Goal: Check status: Check status

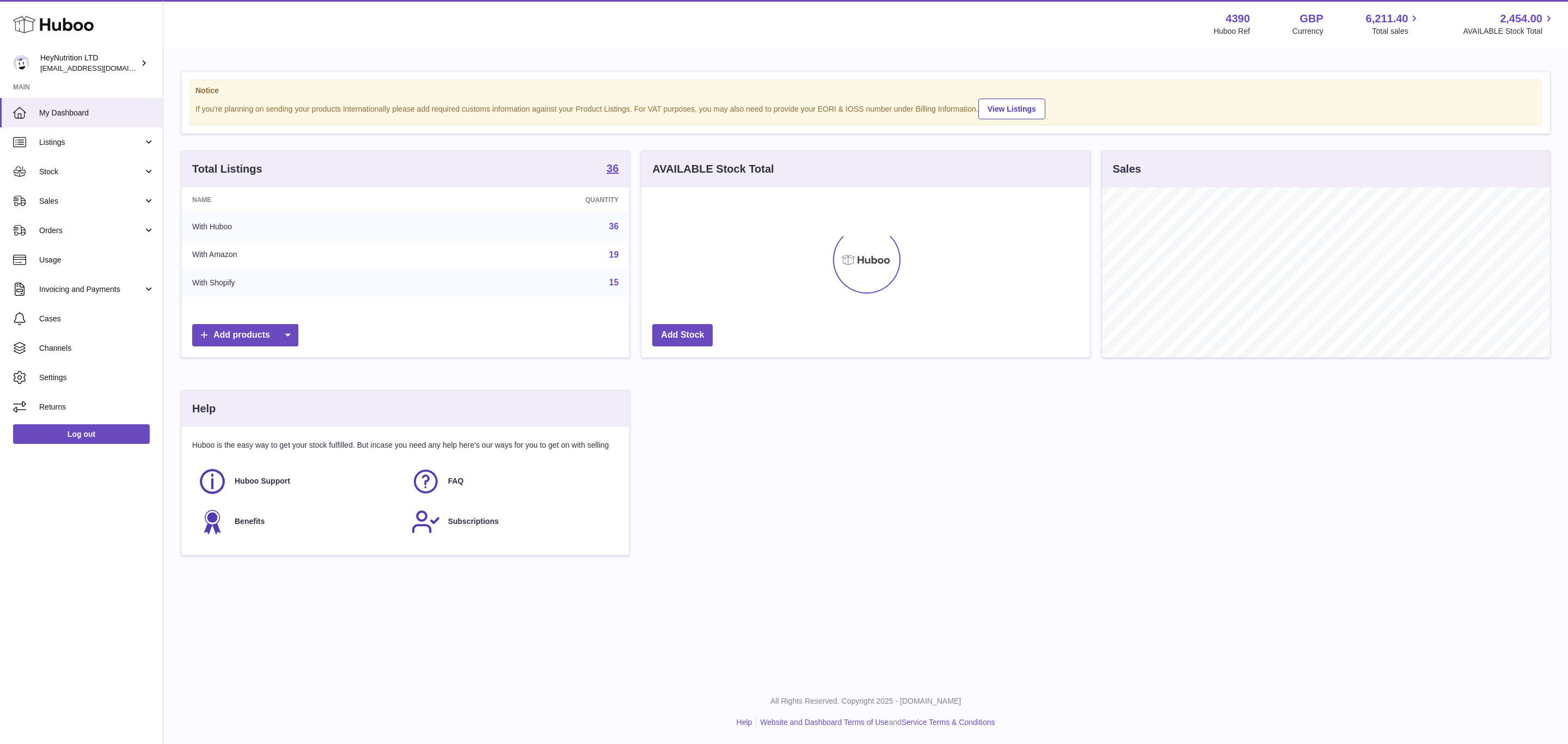
scroll to position [170, 448]
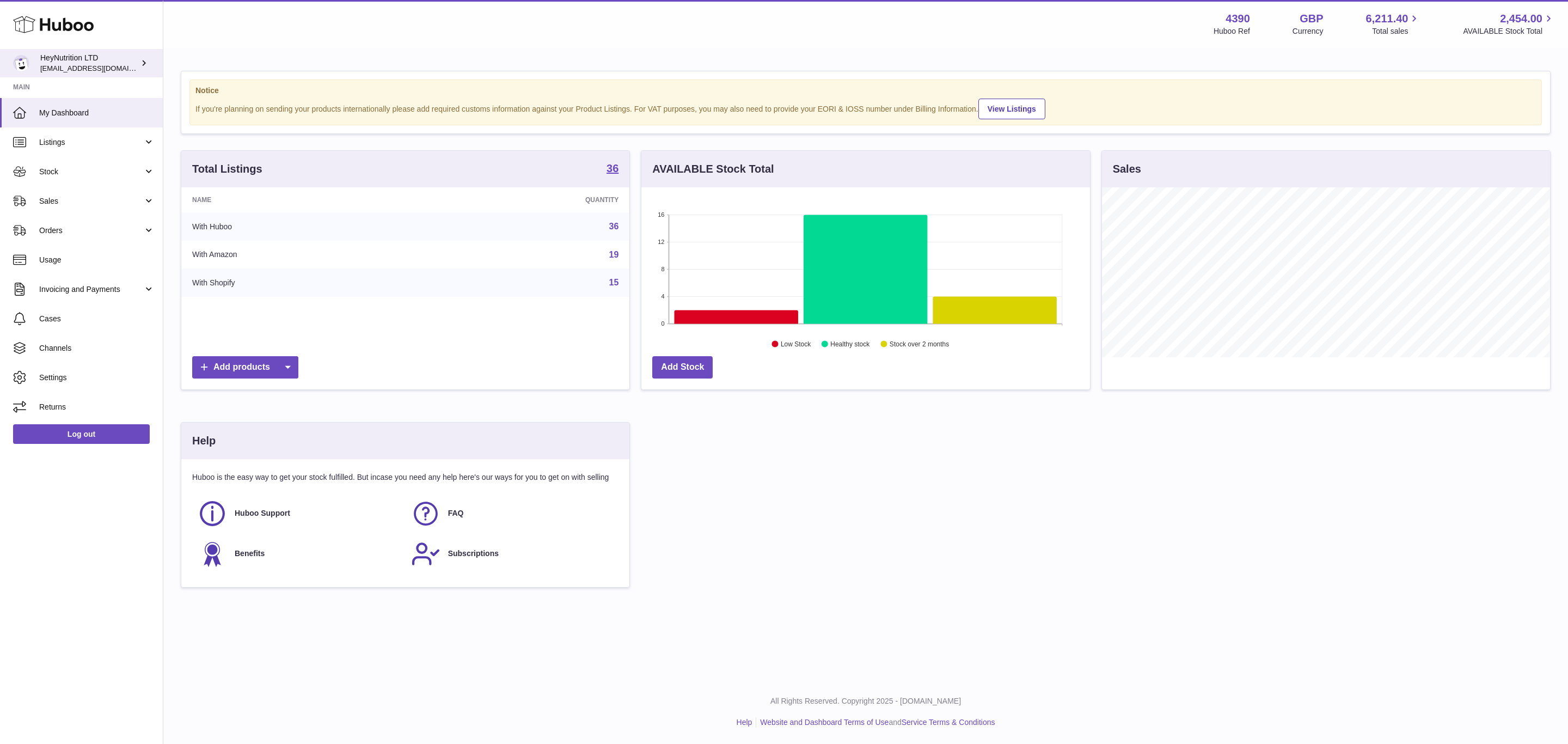
click at [73, 71] on span "[EMAIL_ADDRESS][DOMAIN_NAME]" at bounding box center [100, 68] width 120 height 8
click at [43, 412] on span "Returns" at bounding box center [97, 407] width 116 height 11
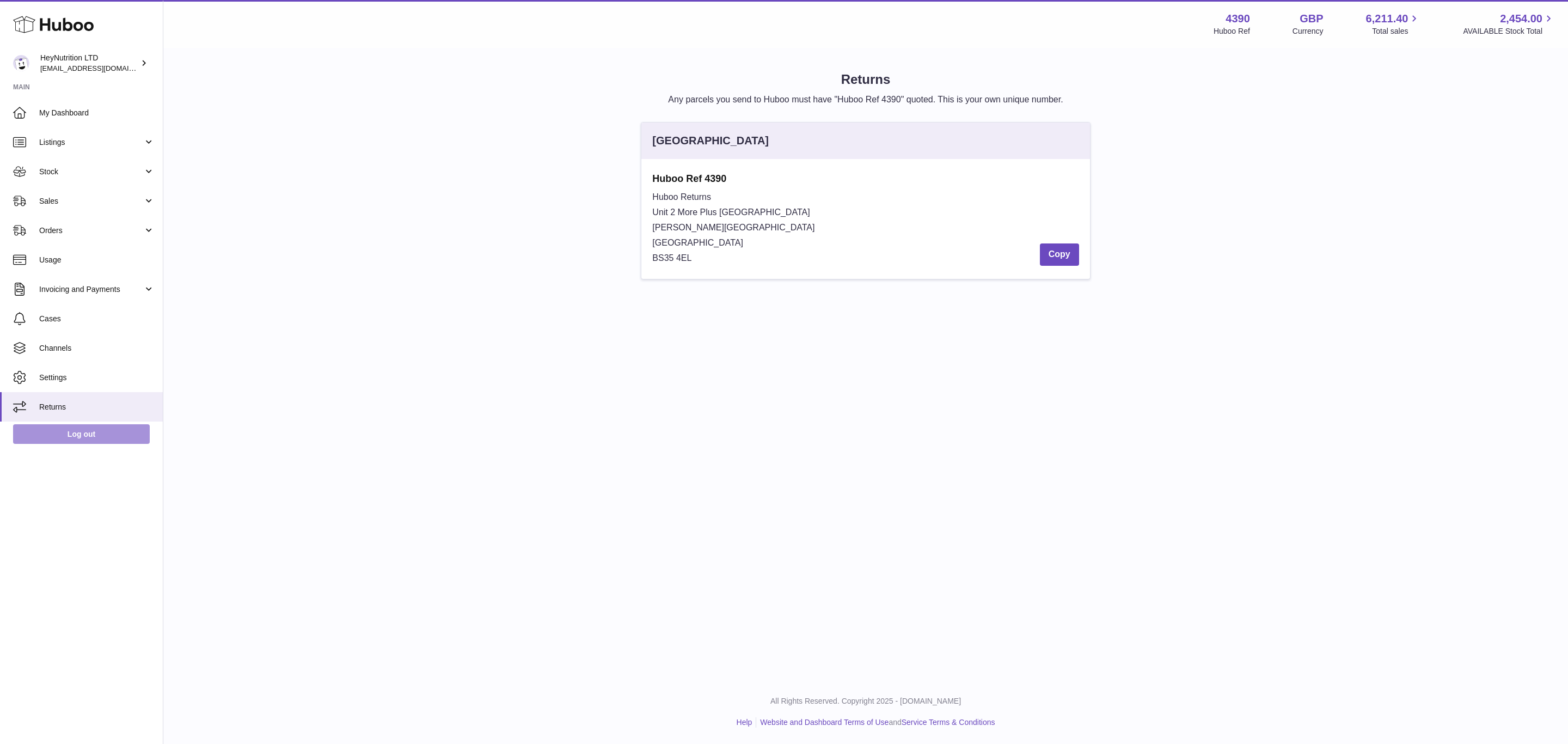
drag, startPoint x: 63, startPoint y: 446, endPoint x: 162, endPoint y: 450, distance: 99.1
click at [63, 444] on link "Log out" at bounding box center [82, 434] width 137 height 20
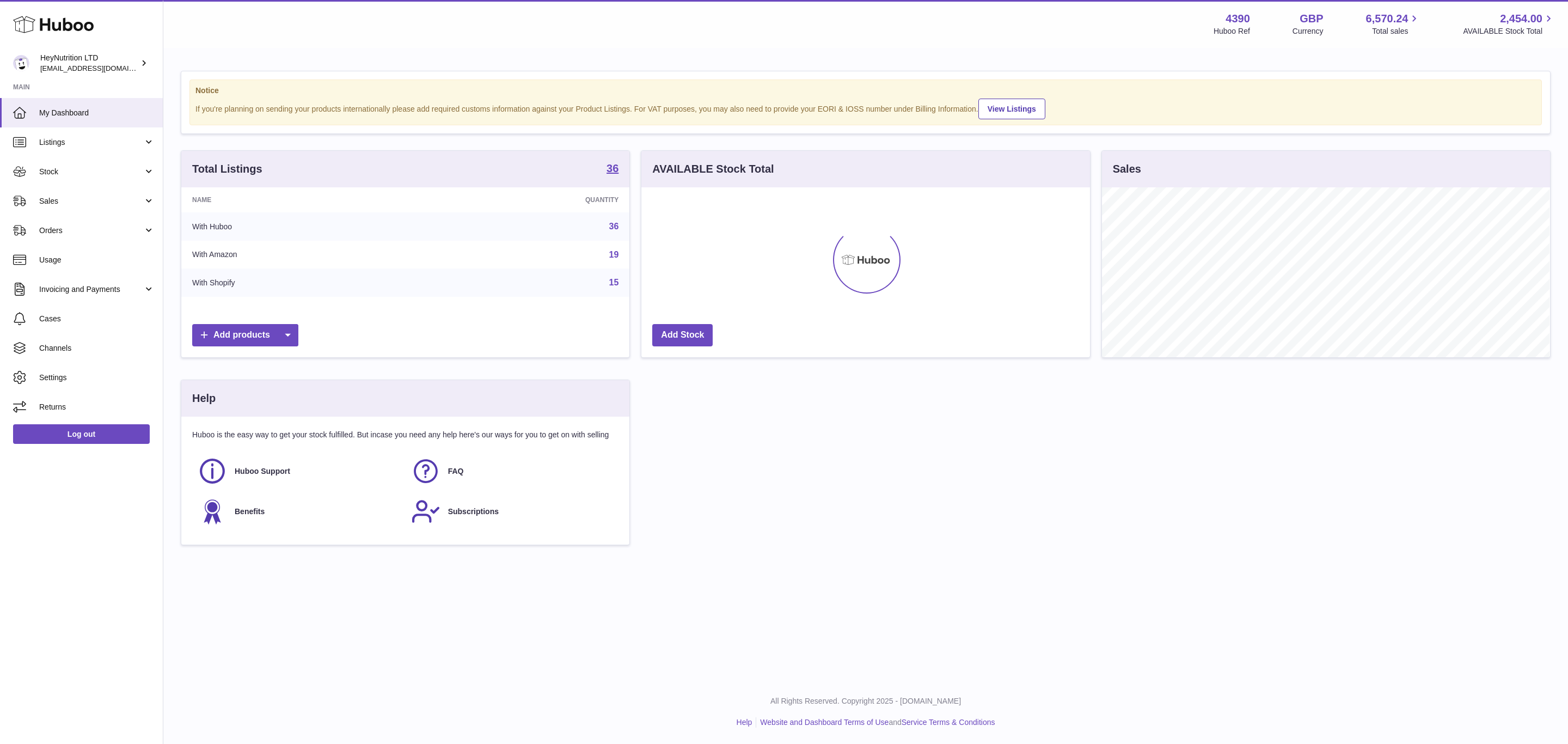
scroll to position [170, 448]
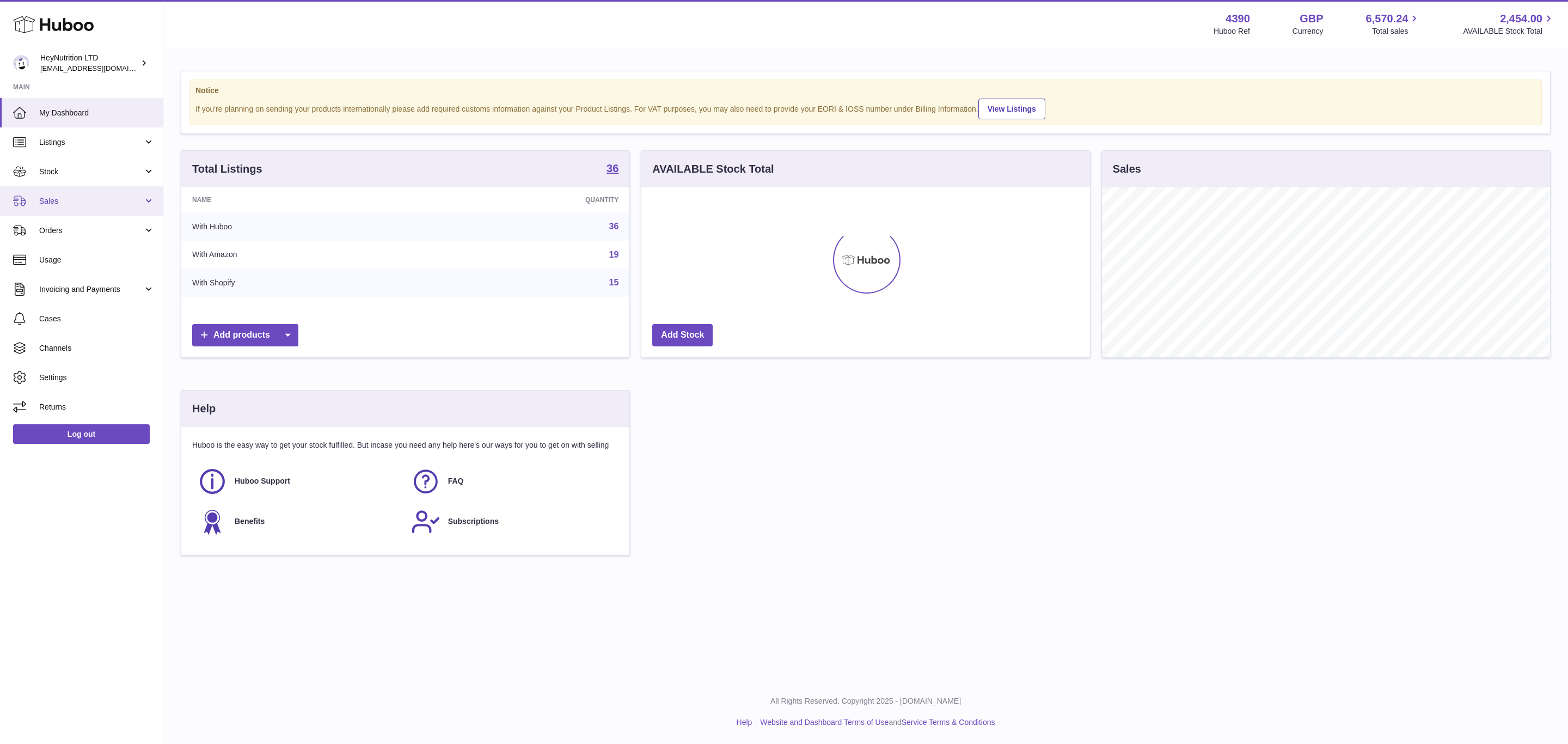
drag, startPoint x: 63, startPoint y: 205, endPoint x: 68, endPoint y: 213, distance: 9.4
click at [63, 205] on span "Sales" at bounding box center [91, 201] width 104 height 11
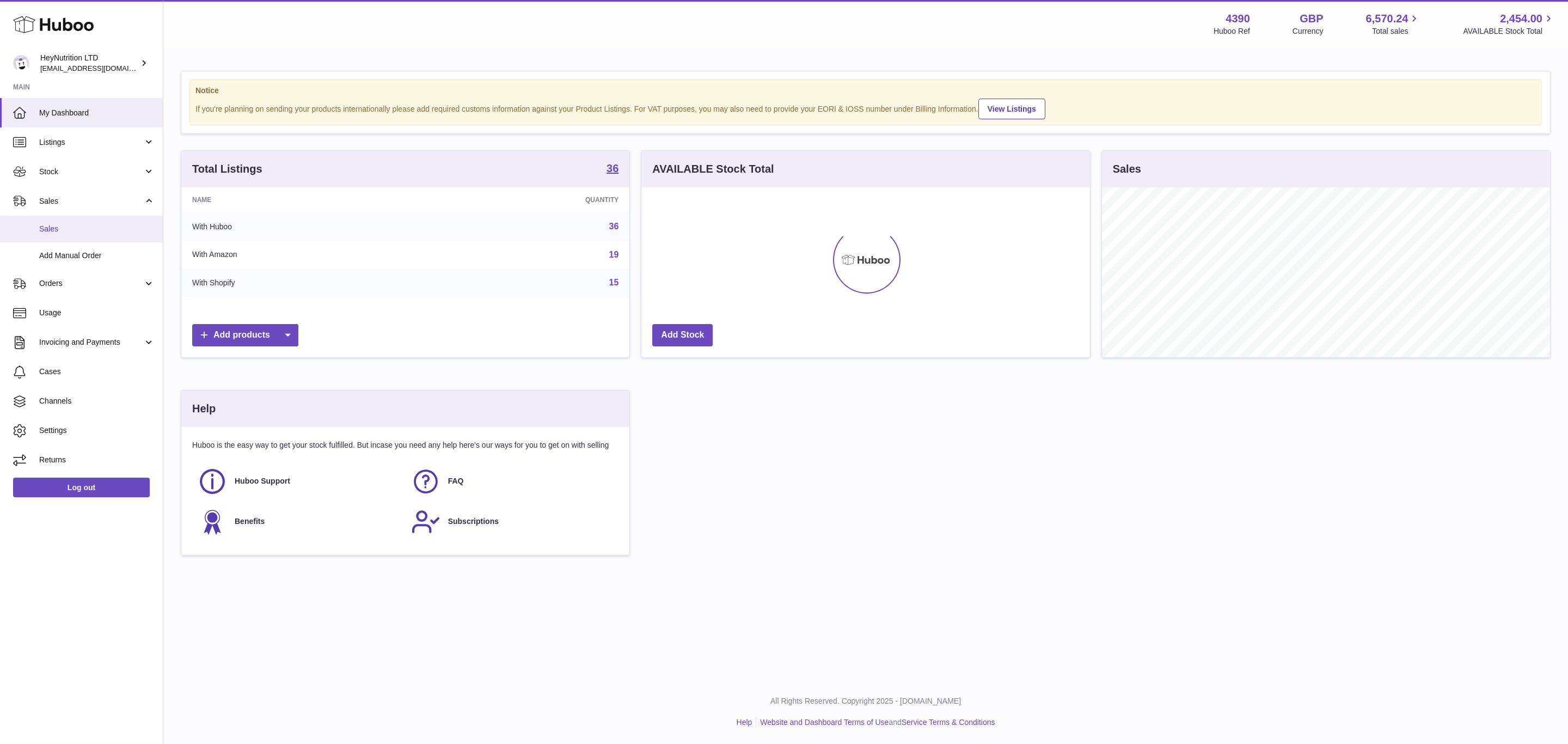
click at [67, 234] on span "Sales" at bounding box center [97, 228] width 116 height 11
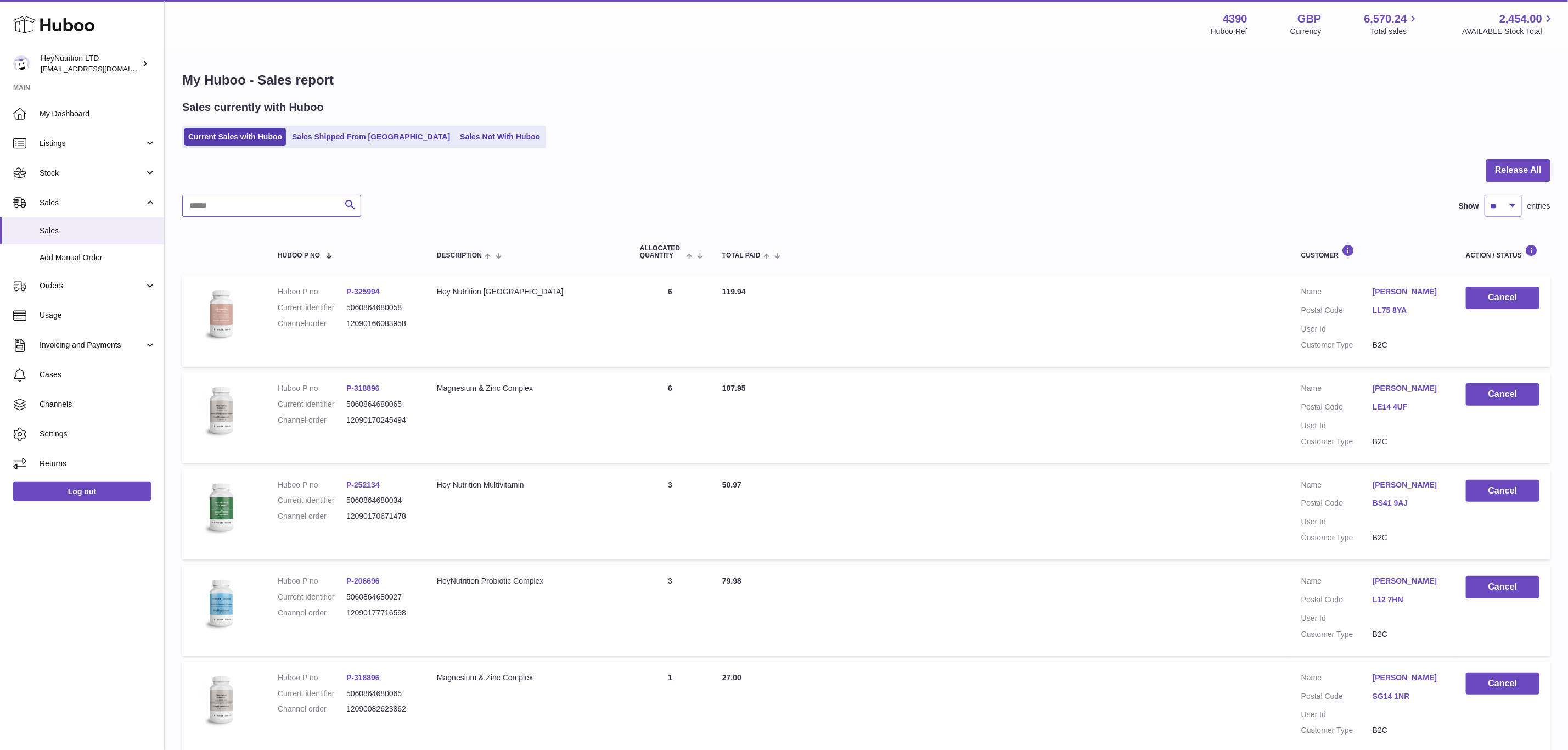
click at [301, 214] on input "text" at bounding box center [272, 205] width 179 height 22
paste input "**********"
type input "**********"
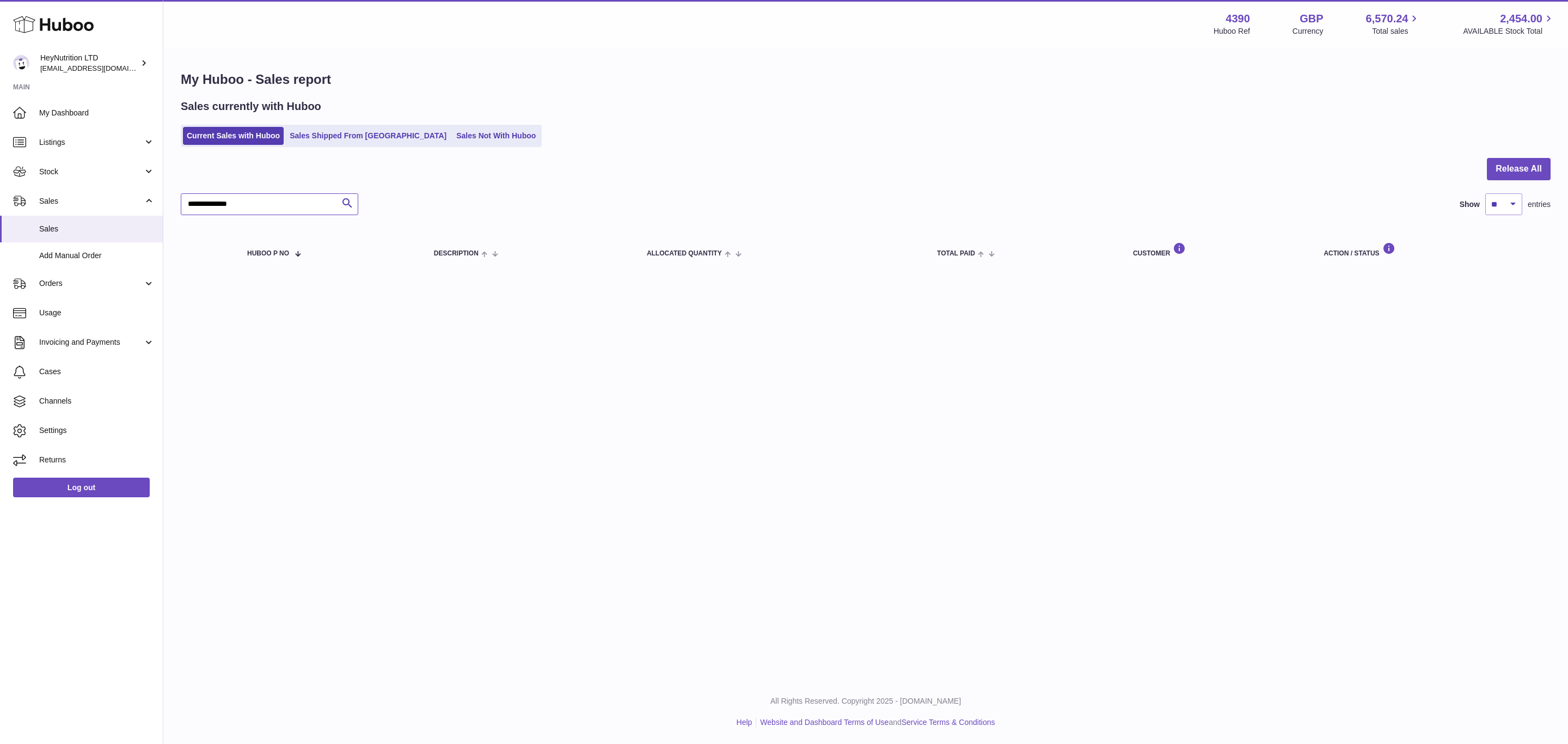
drag, startPoint x: 317, startPoint y: 214, endPoint x: 438, endPoint y: 164, distance: 130.9
click at [108, 216] on div "Huboo HeyNutrition LTD info@heynutrition.com Main My Dashboard Listings Not wit…" at bounding box center [784, 372] width 1568 height 744
drag, startPoint x: 375, startPoint y: 145, endPoint x: 376, endPoint y: 154, distance: 9.1
click at [375, 145] on link "Sales Shipped From Huboo" at bounding box center [367, 135] width 164 height 18
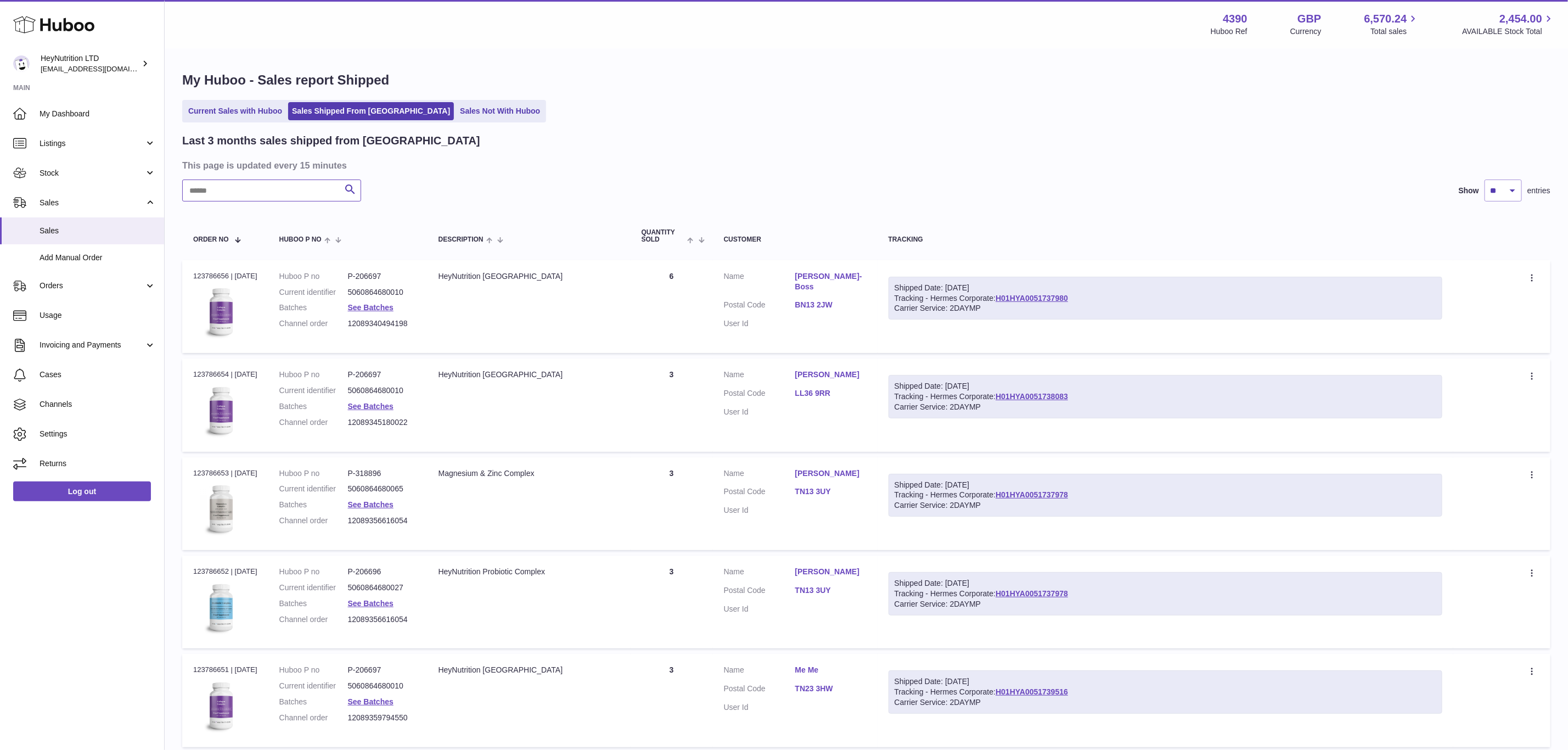
click at [312, 201] on input "text" at bounding box center [272, 190] width 179 height 22
paste input "**********"
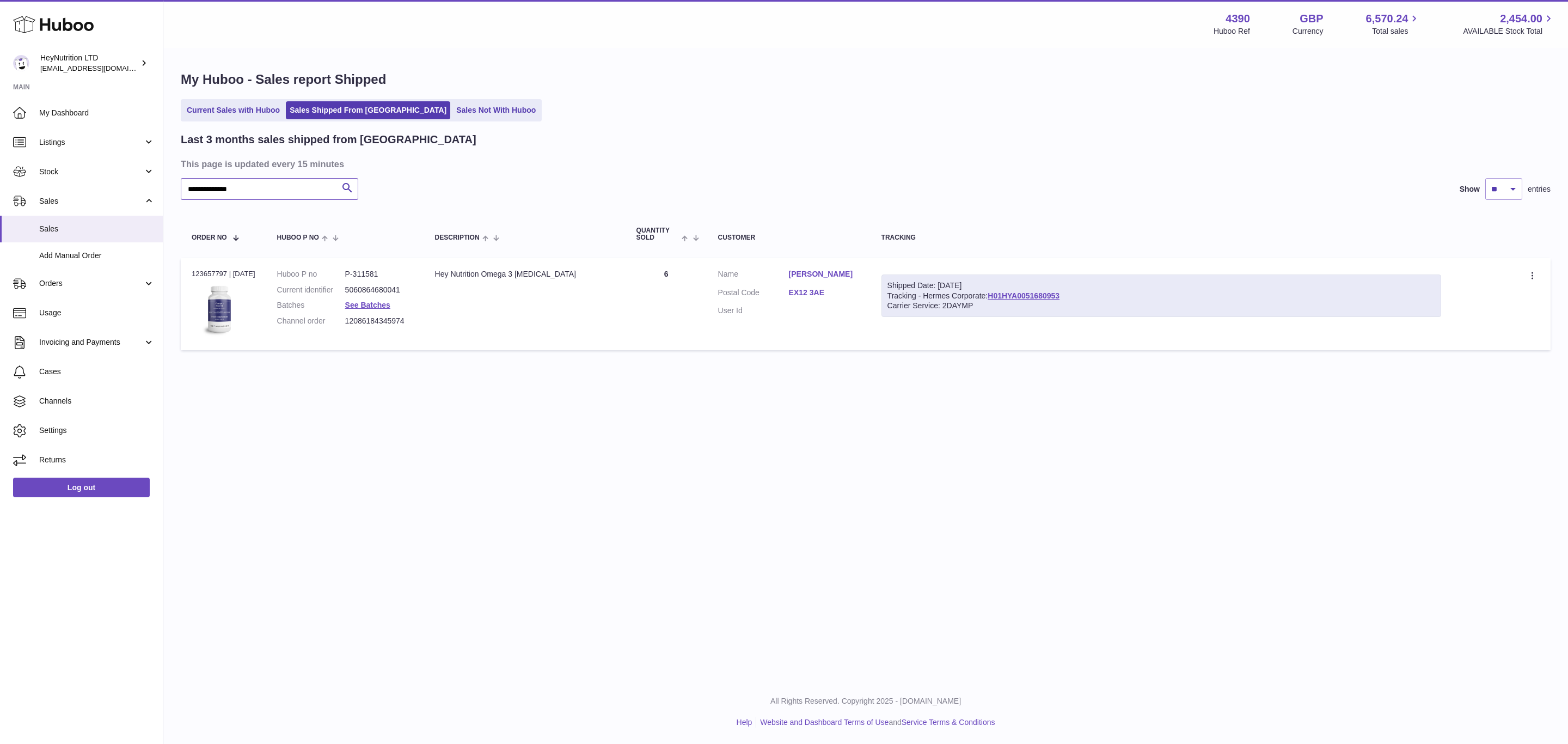
type input "**********"
click at [820, 279] on link "Marie Smith" at bounding box center [825, 274] width 71 height 11
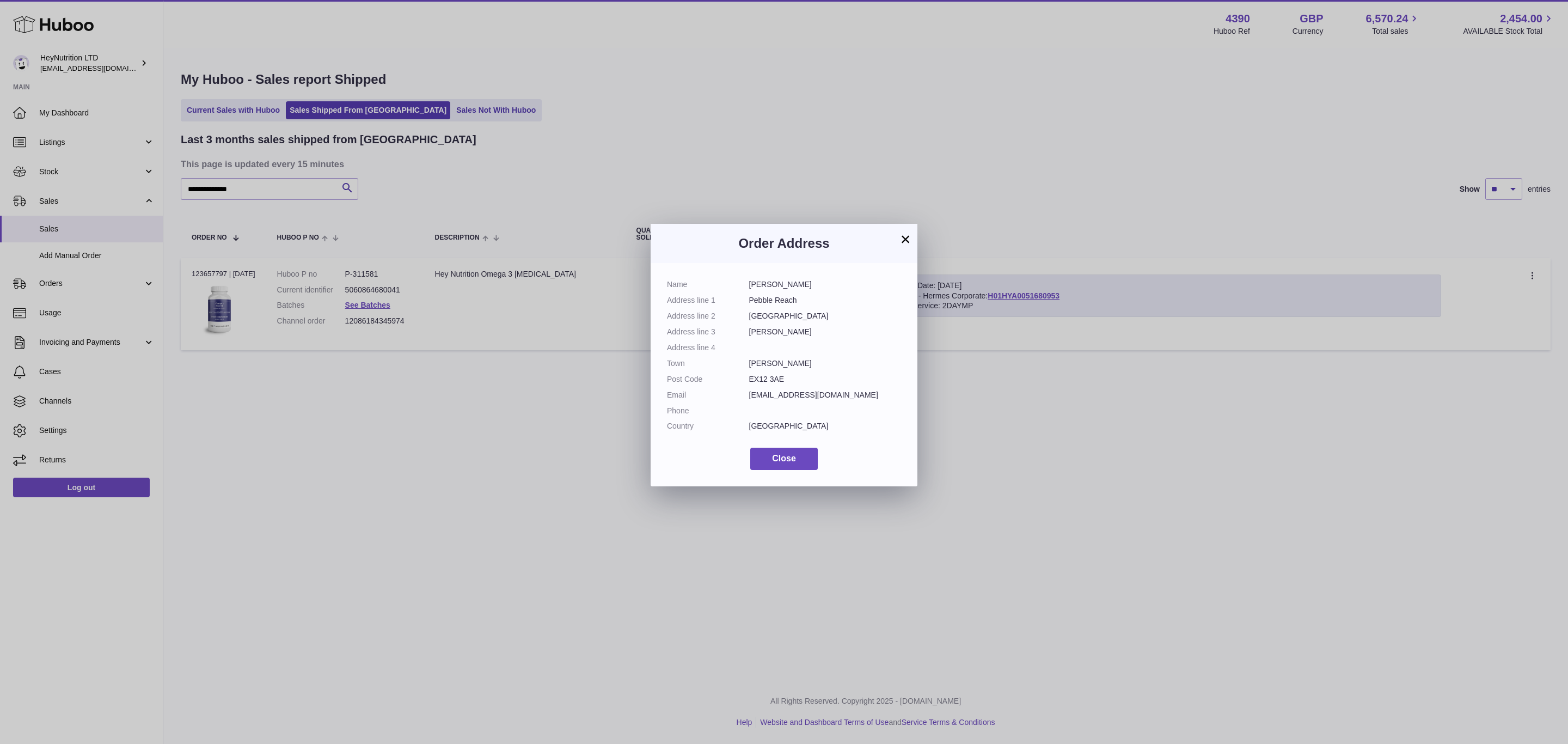
click at [853, 290] on dd "Marie Smith" at bounding box center [825, 284] width 152 height 11
click at [910, 238] on button "×" at bounding box center [906, 239] width 13 height 13
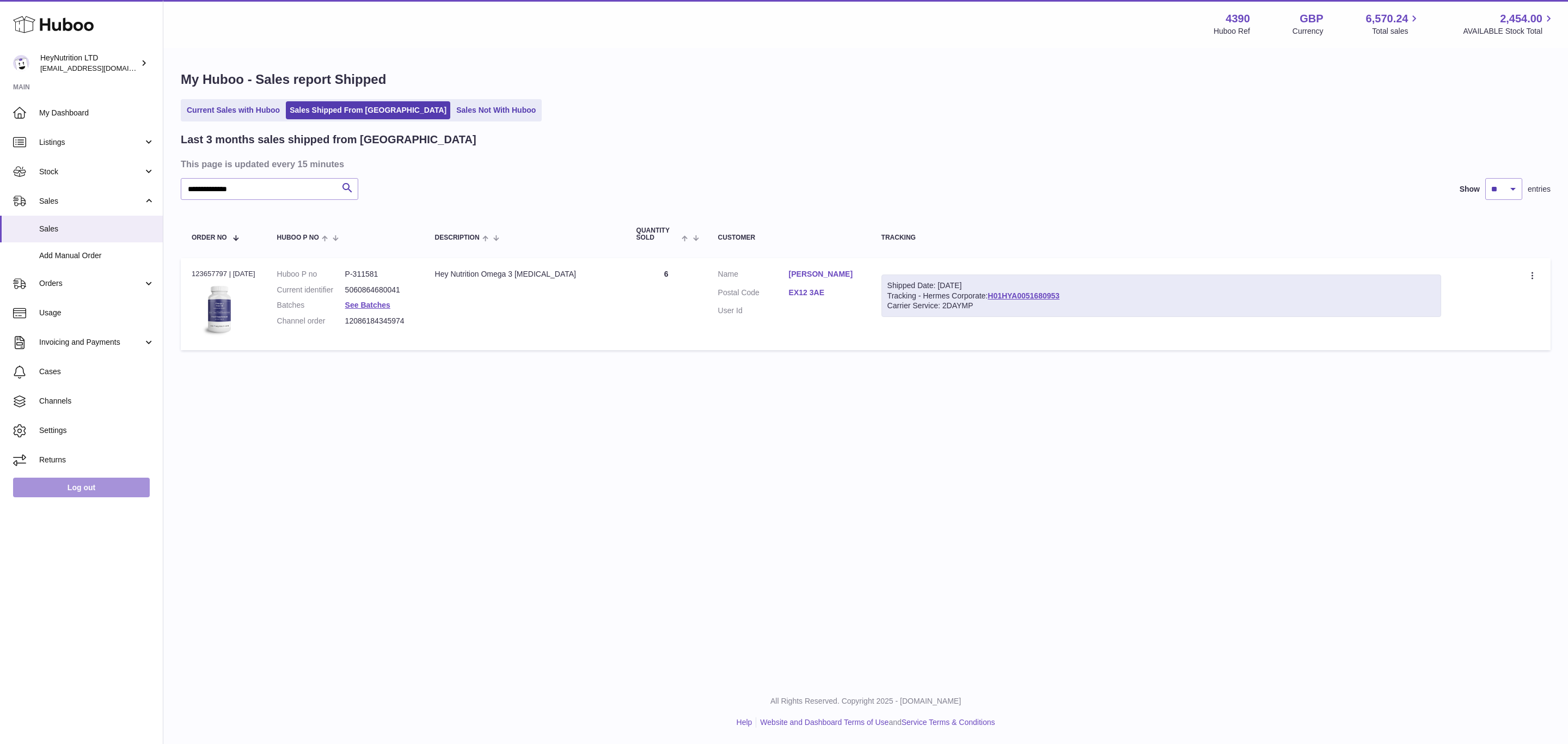
click at [78, 497] on link "Log out" at bounding box center [82, 487] width 137 height 20
